Goal: Transaction & Acquisition: Purchase product/service

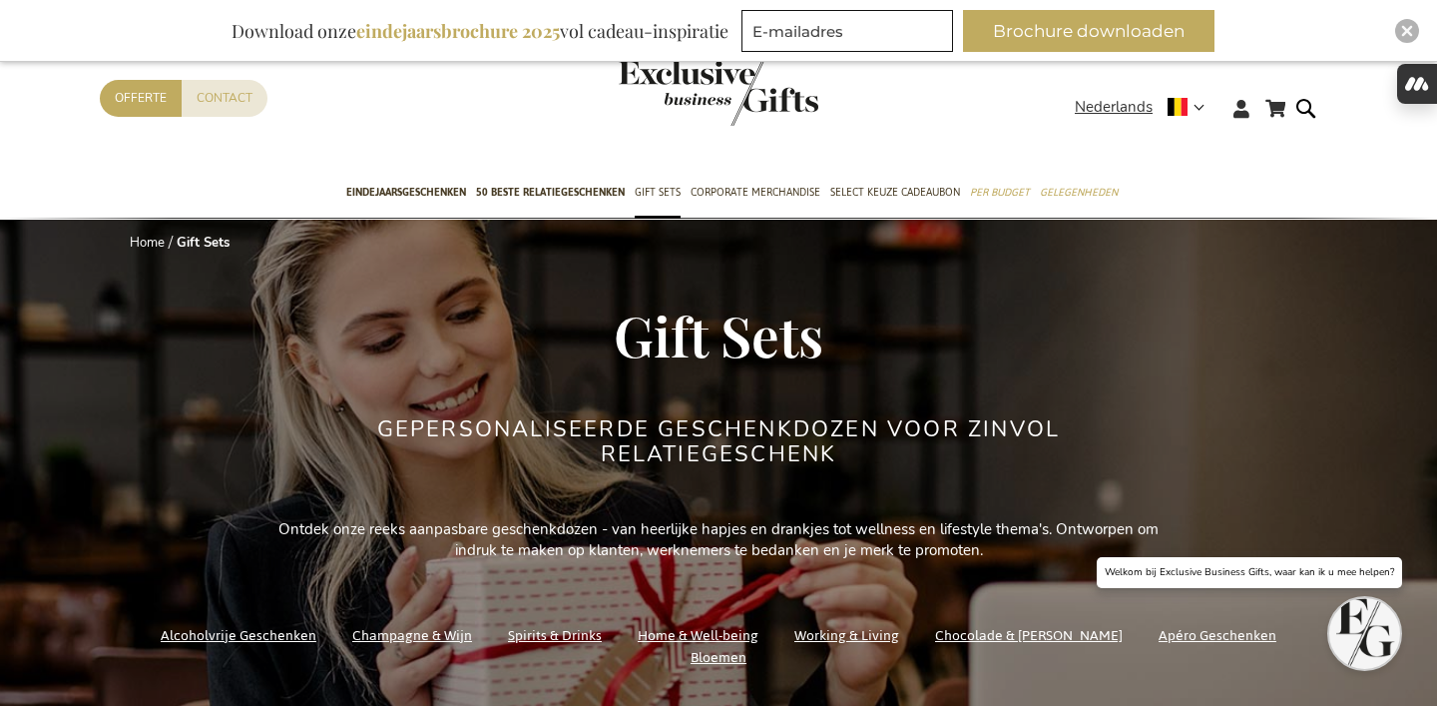
type input "[PERSON_NAME][EMAIL_ADDRESS][DOMAIN_NAME]"
click at [1405, 33] on img "Close" at bounding box center [1407, 31] width 12 height 12
